Goal: Find specific page/section: Find specific page/section

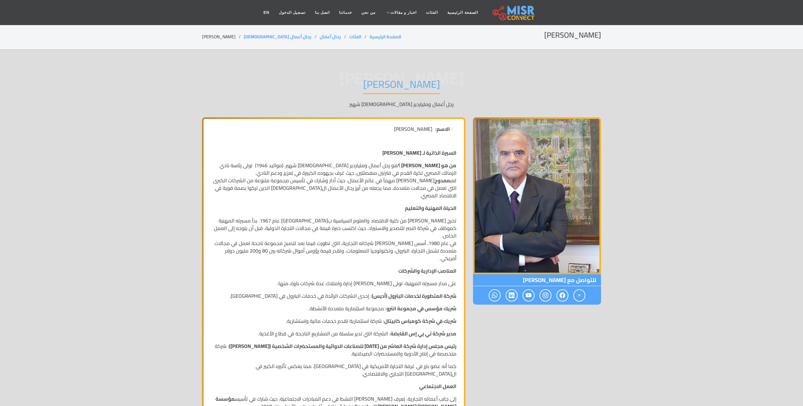
click at [440, 86] on h1 "[PERSON_NAME]" at bounding box center [401, 86] width 77 height 16
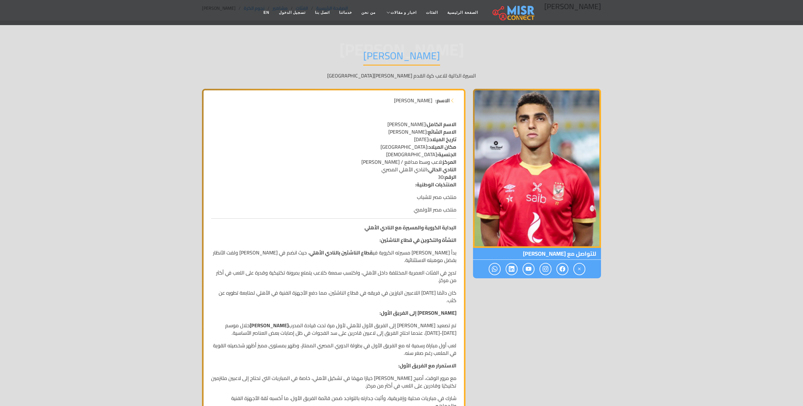
scroll to position [33, 0]
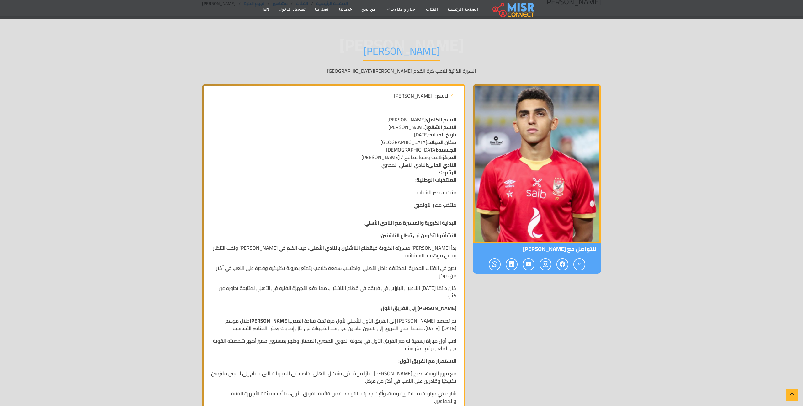
drag, startPoint x: 432, startPoint y: 96, endPoint x: 393, endPoint y: 97, distance: 39.2
click at [393, 97] on li "الاسم: [PERSON_NAME]" at bounding box center [333, 96] width 245 height 8
copy span "[PERSON_NAME]"
